Goal: Find contact information: Find contact information

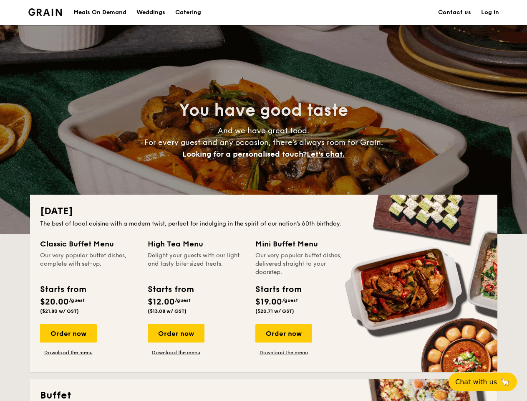
click at [263, 200] on div "[DATE] The best of local cuisine with a modern twist, perfect for indulging in …" at bounding box center [263, 282] width 467 height 177
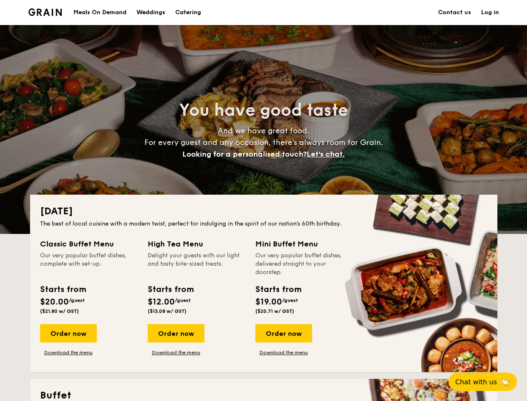
click at [490, 13] on link "Log in" at bounding box center [490, 12] width 18 height 25
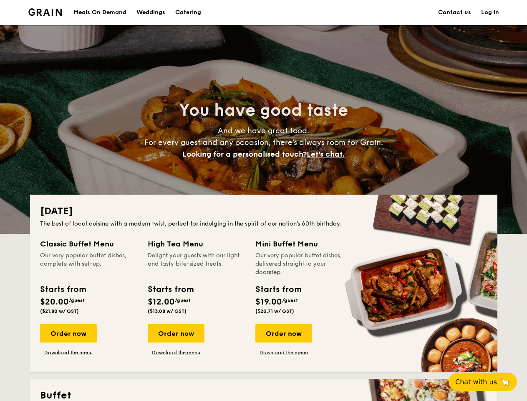
click at [328, 154] on span "Let's chat." at bounding box center [326, 153] width 38 height 9
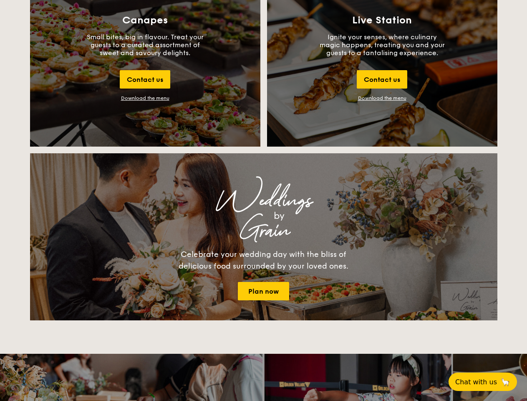
click at [487, 381] on span "Chat with us" at bounding box center [476, 382] width 42 height 8
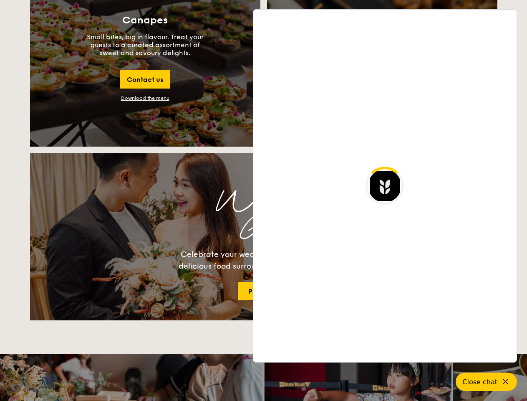
scroll to position [1616, 0]
